Goal: Task Accomplishment & Management: Manage account settings

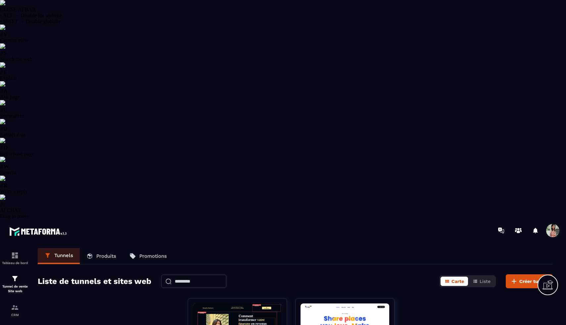
select select "******"
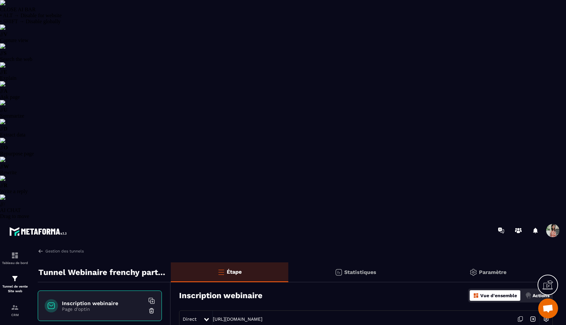
click at [522, 312] on icon at bounding box center [520, 318] width 13 height 13
click at [519, 316] on icon at bounding box center [520, 318] width 3 height 4
click at [518, 312] on icon at bounding box center [520, 318] width 13 height 13
click at [523, 312] on icon at bounding box center [520, 318] width 13 height 13
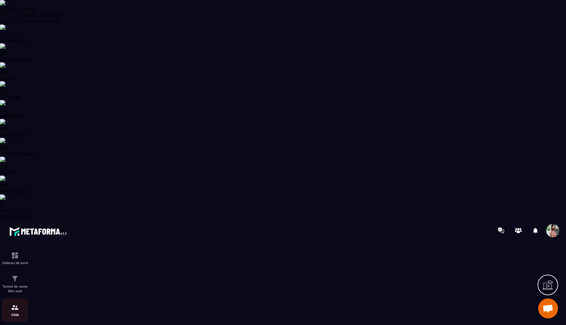
click at [20, 303] on div "CRM" at bounding box center [15, 309] width 26 height 13
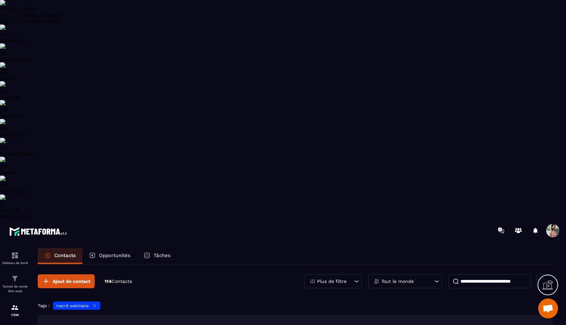
click at [94, 303] on icon at bounding box center [94, 305] width 5 height 5
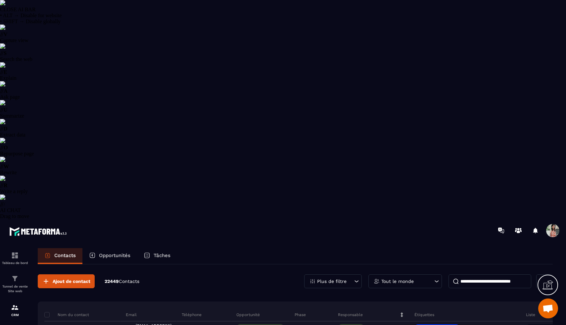
click at [350, 274] on div "Plus de filtre" at bounding box center [333, 281] width 58 height 14
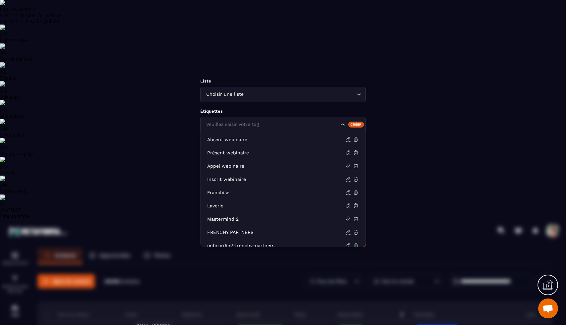
click at [282, 118] on div "Veuillez saisir votre tag" at bounding box center [282, 124] width 165 height 15
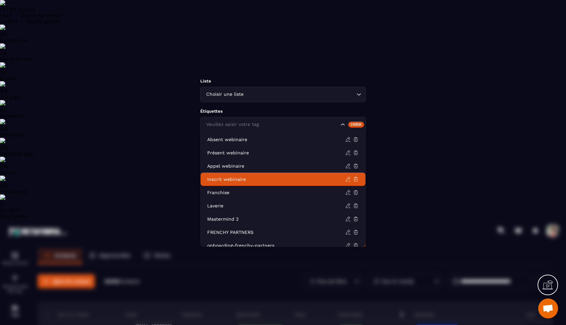
click at [246, 178] on p "Inscrit webinaire" at bounding box center [276, 179] width 138 height 7
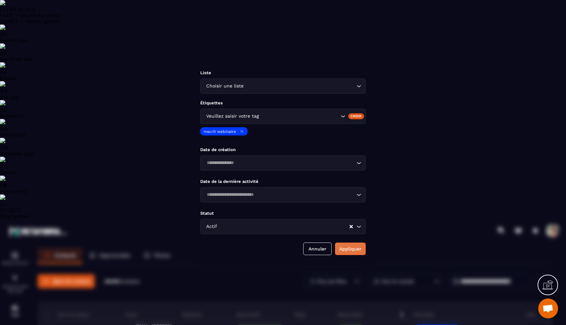
click at [349, 252] on button "Appliquer" at bounding box center [350, 248] width 31 height 13
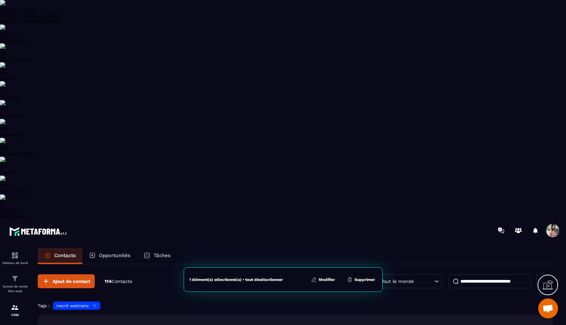
click at [362, 281] on button "Supprimer" at bounding box center [361, 279] width 32 height 7
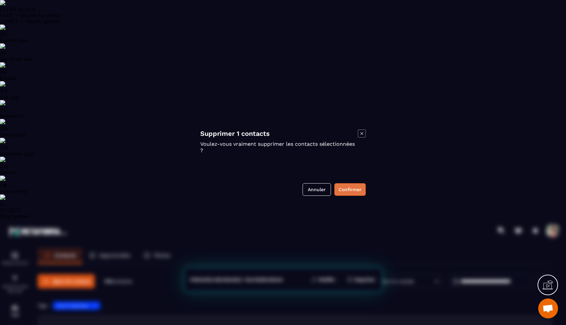
click at [353, 187] on button "Confirmer" at bounding box center [349, 189] width 31 height 13
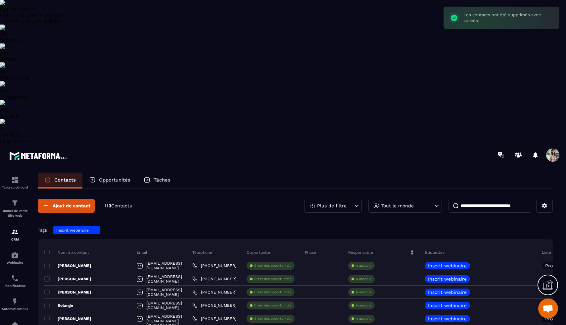
click at [487, 198] on input at bounding box center [489, 205] width 83 height 14
type input "**********"
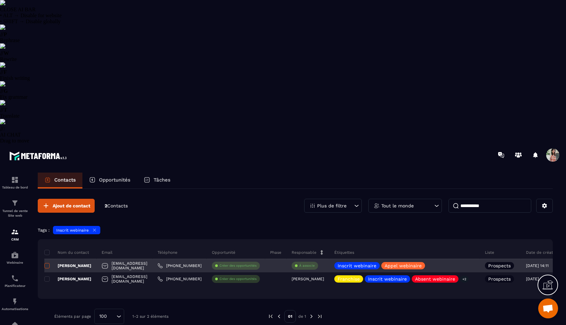
click at [48, 263] on span at bounding box center [46, 265] width 5 height 5
